Goal: Information Seeking & Learning: Learn about a topic

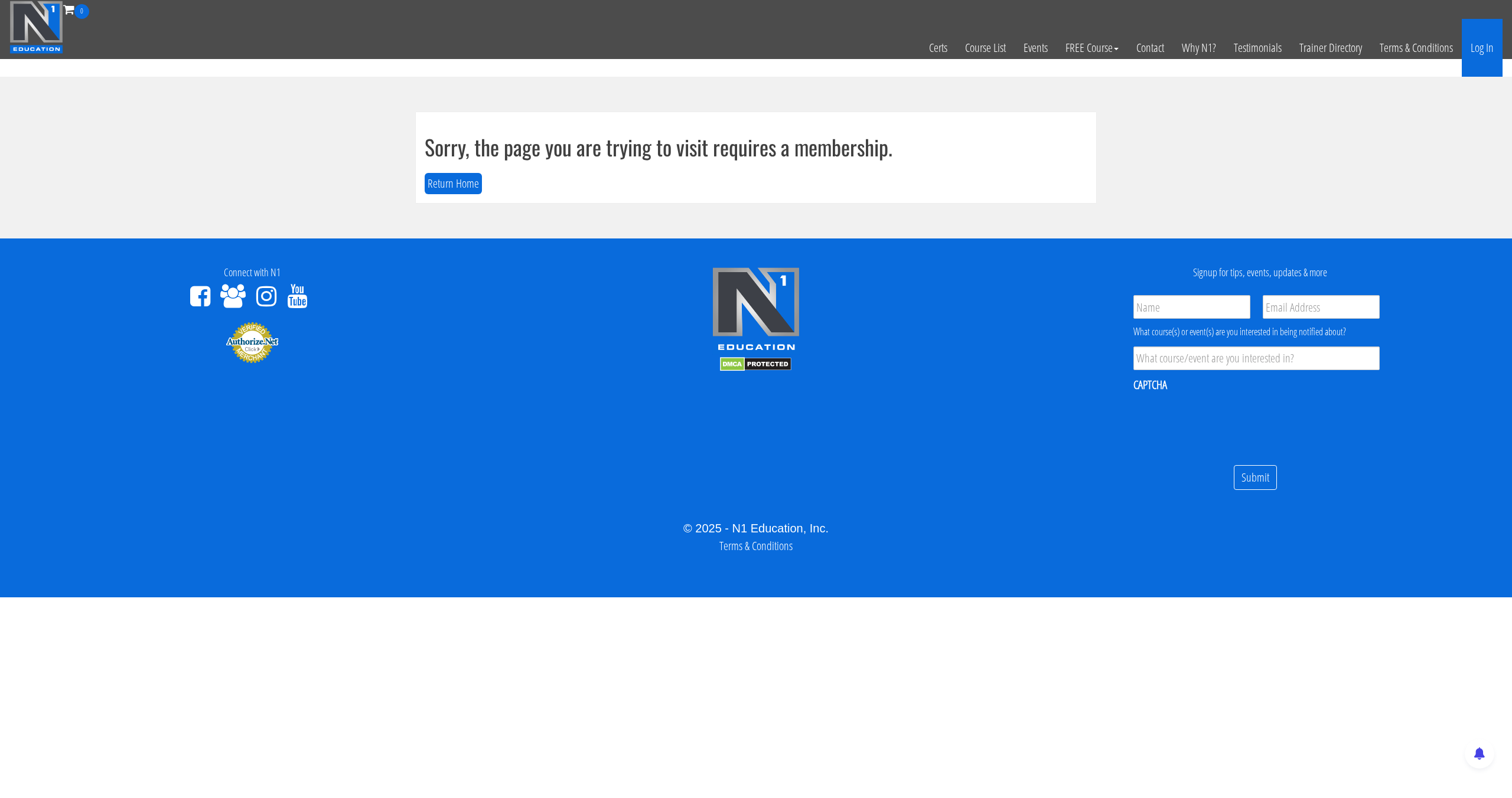
click at [1475, 61] on link "Log In" at bounding box center [1481, 48] width 41 height 58
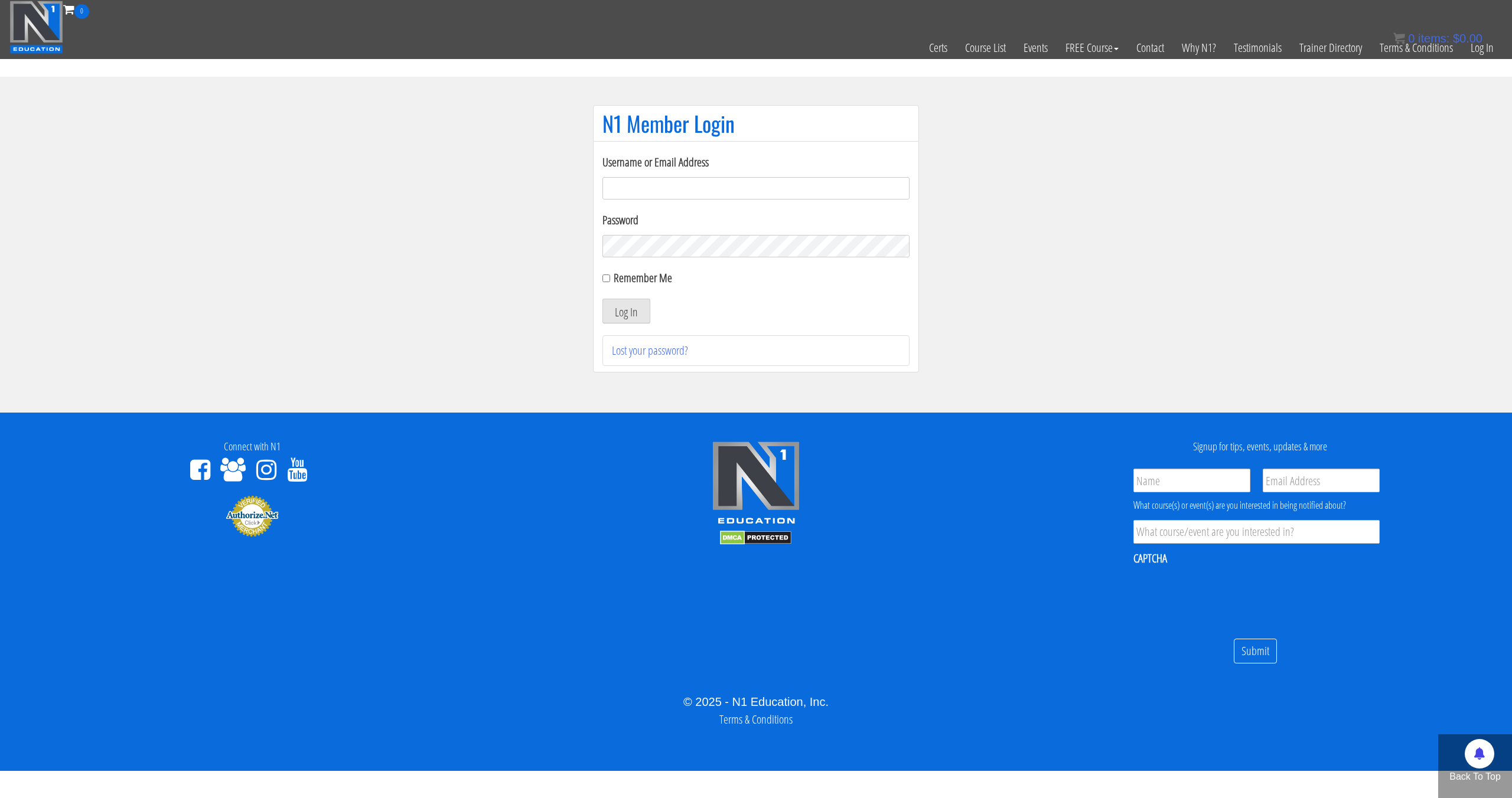
type input "pinedaa24@gmail.com"
click at [603, 299] on button "Log In" at bounding box center [626, 311] width 48 height 24
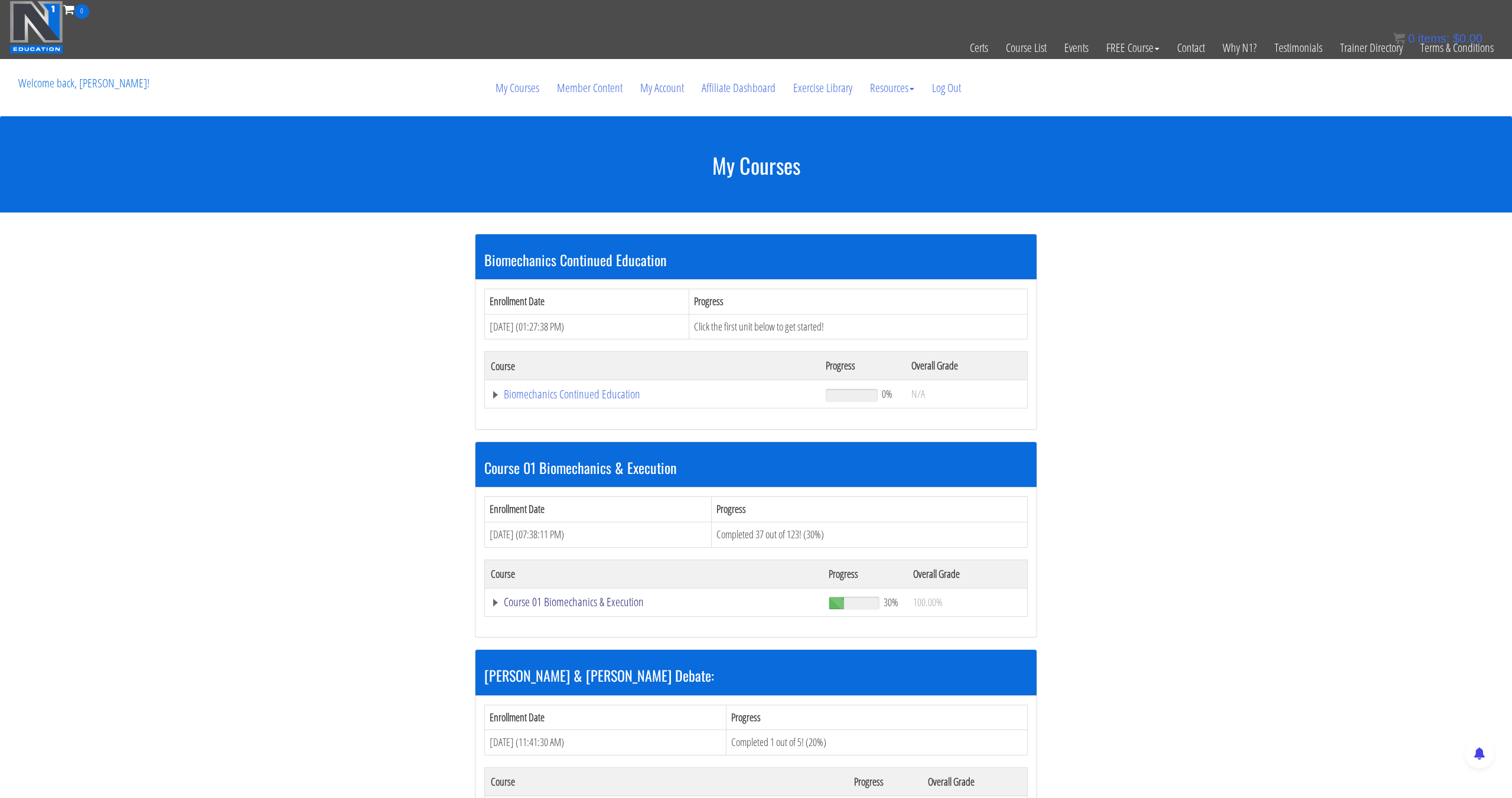
click at [597, 607] on link "Course 01 Biomechanics & Execution" at bounding box center [653, 602] width 326 height 12
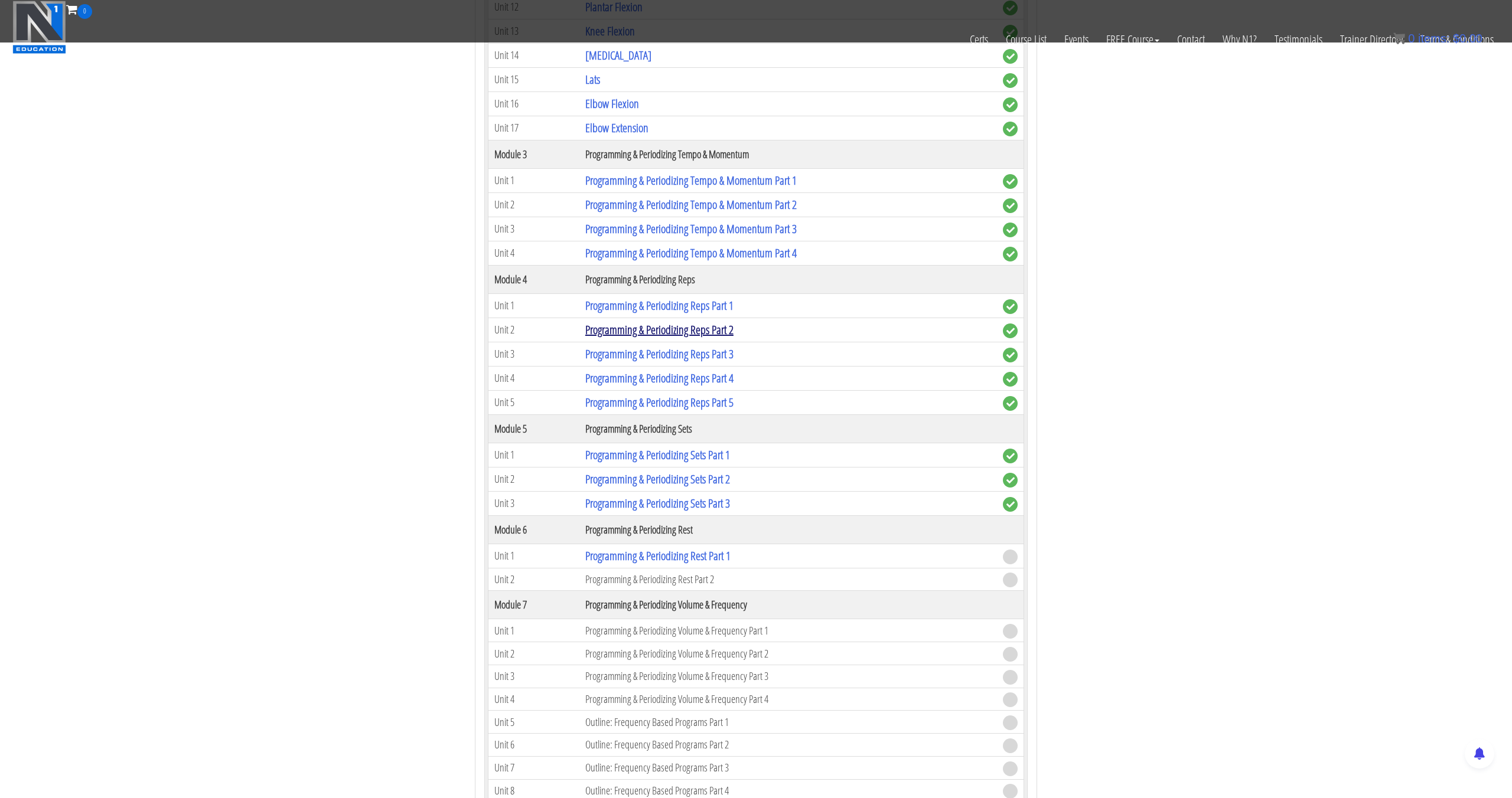
scroll to position [1109, 0]
click at [659, 309] on link "Programming & Periodizing Reps Part 1" at bounding box center [659, 304] width 148 height 16
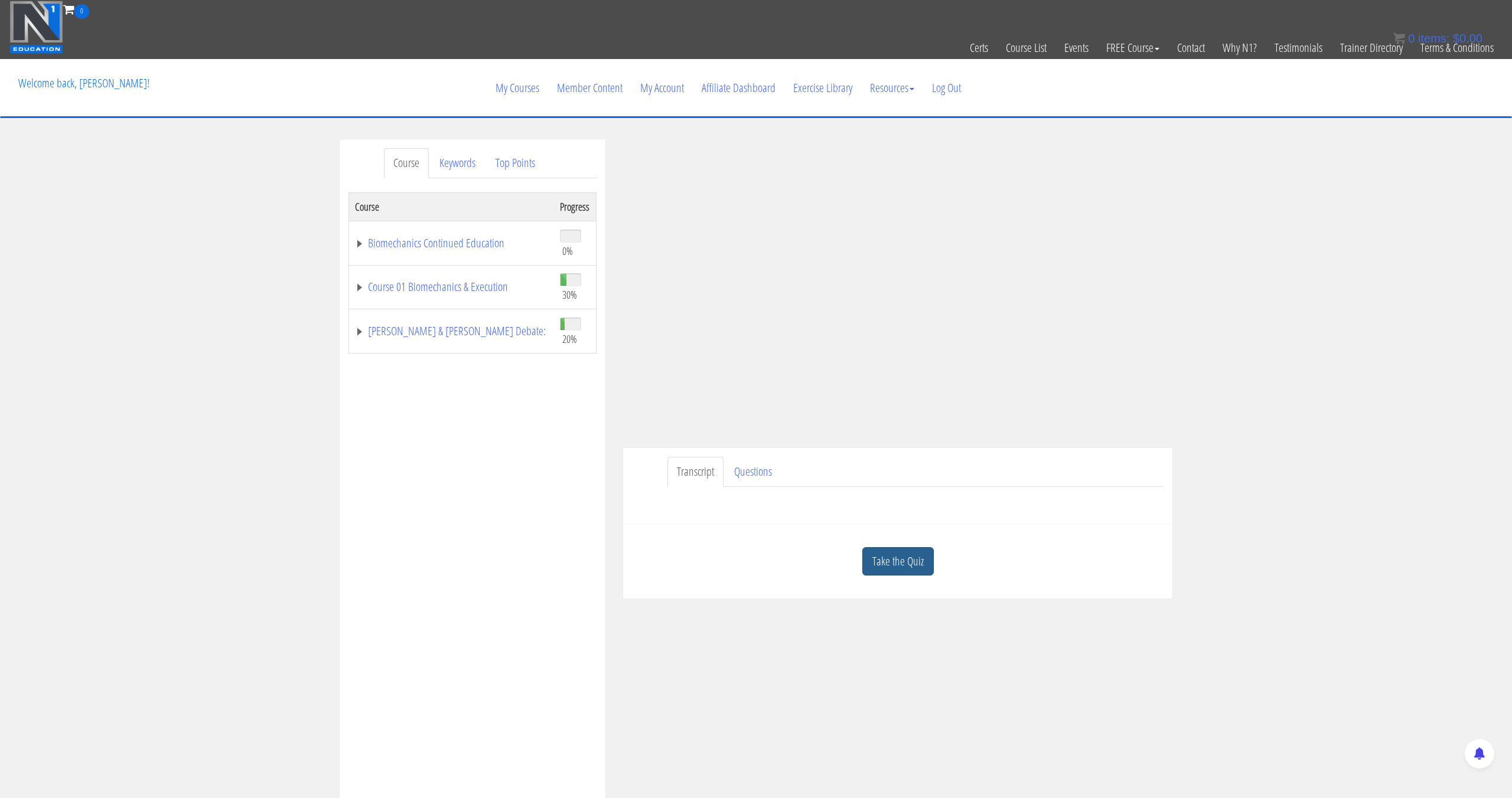
click at [891, 551] on link "Take the Quiz" at bounding box center [898, 561] width 72 height 29
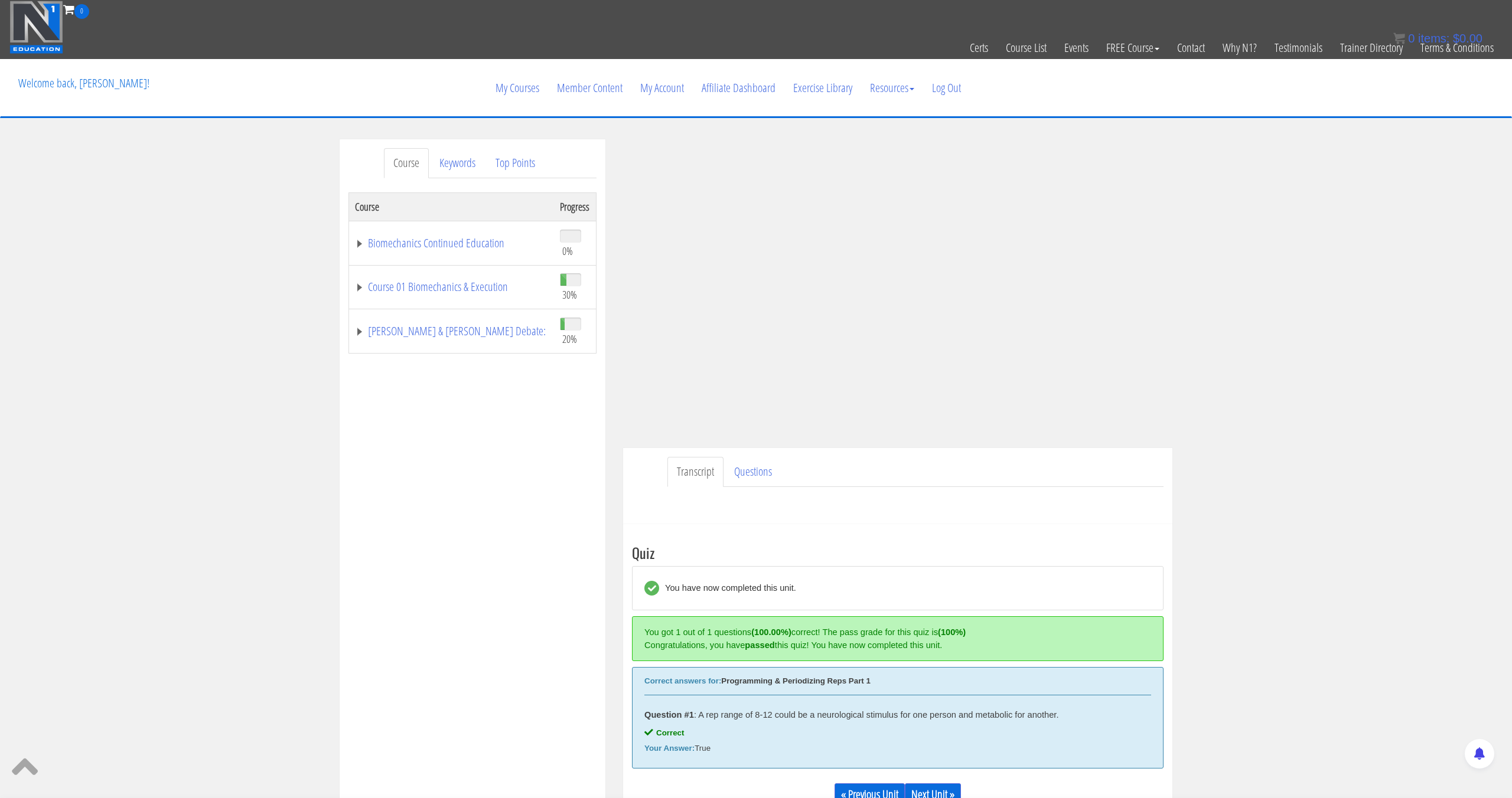
click at [952, 784] on link "Next Unit »" at bounding box center [933, 795] width 56 height 23
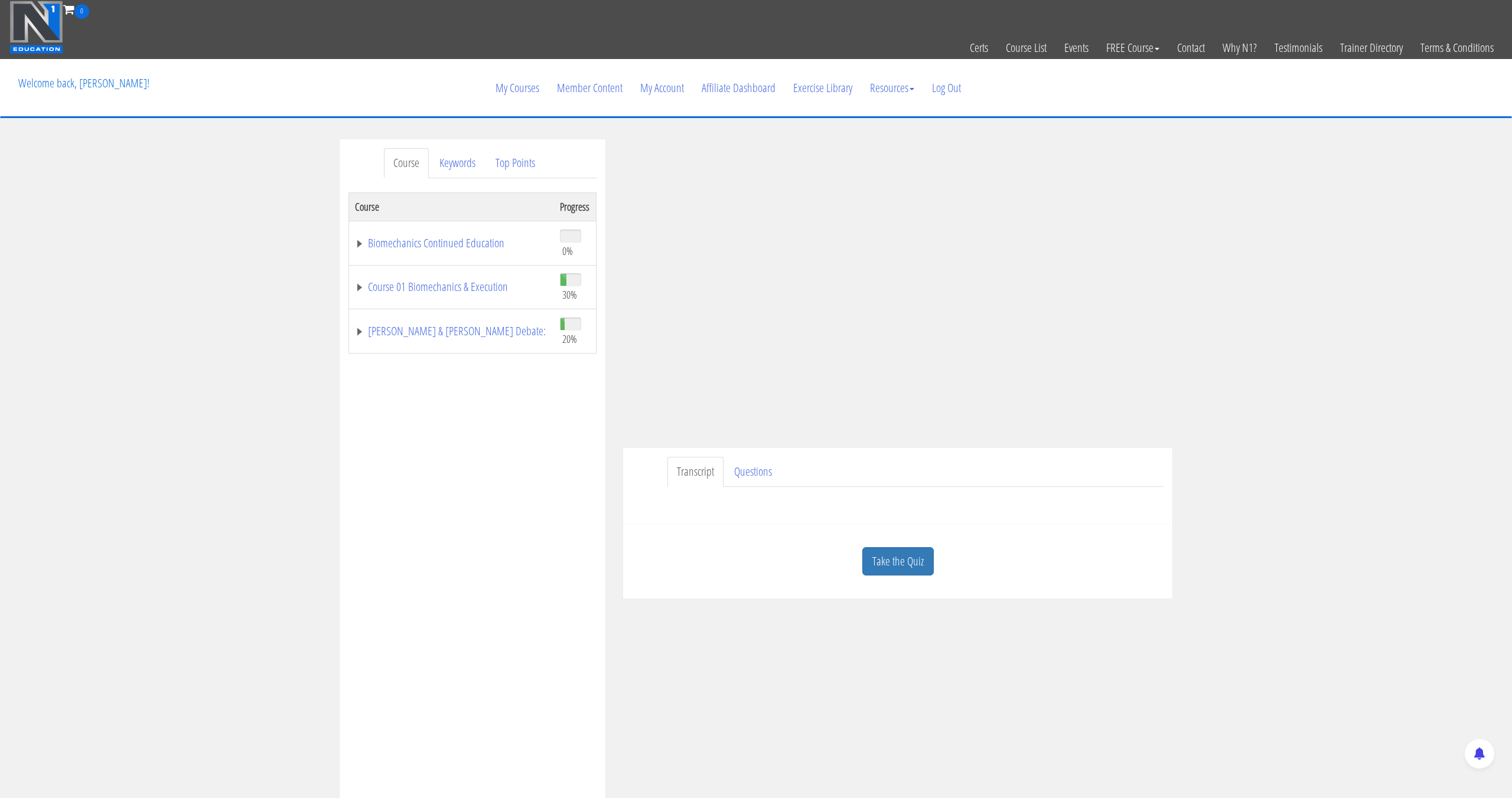
click at [905, 561] on link "Take the Quiz" at bounding box center [898, 561] width 72 height 29
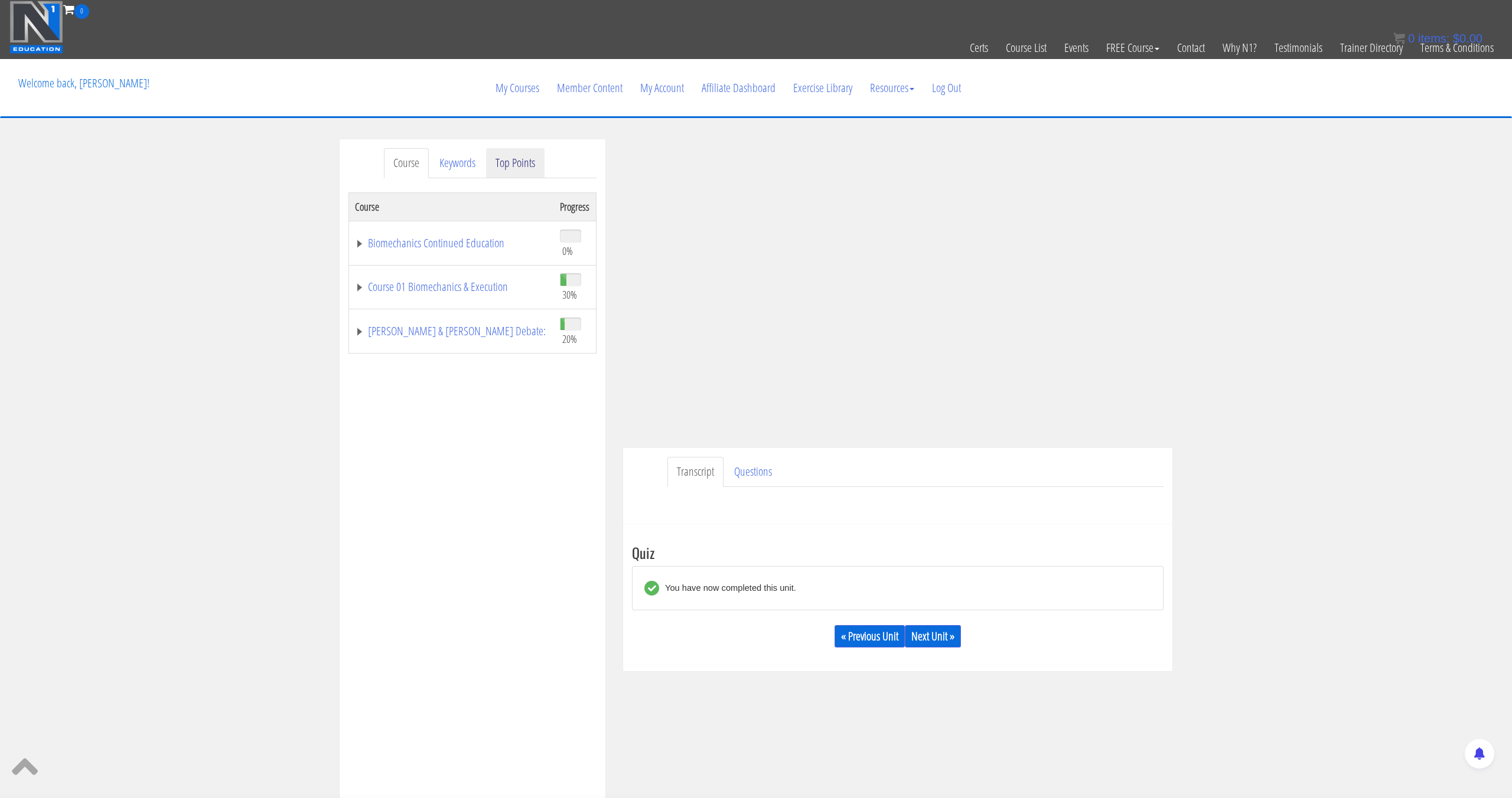
click at [542, 156] on link "Top Points" at bounding box center [514, 163] width 59 height 30
